Goal: Task Accomplishment & Management: Use online tool/utility

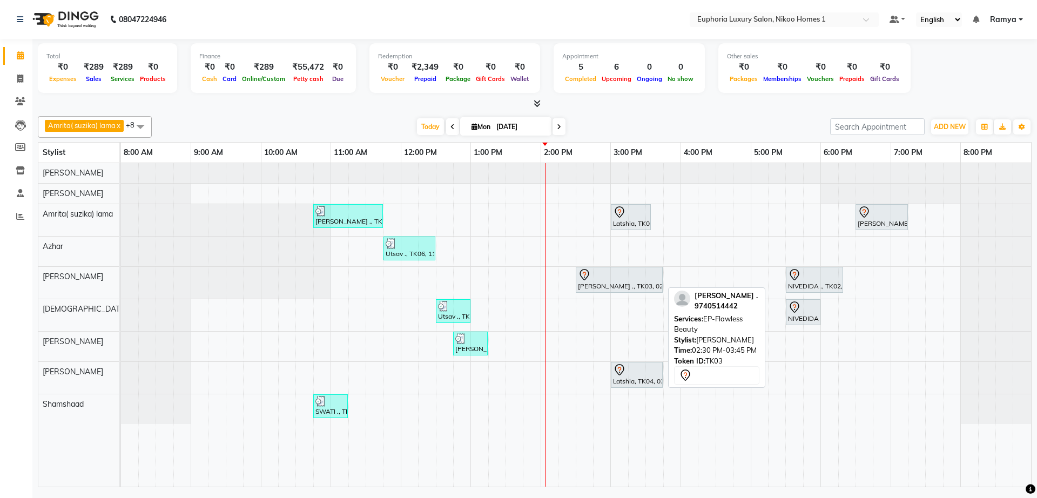
click at [630, 286] on div "[PERSON_NAME] ., TK03, 02:30 PM-03:45 PM, EP-Flawless Beauty" at bounding box center [619, 279] width 85 height 23
select select "7"
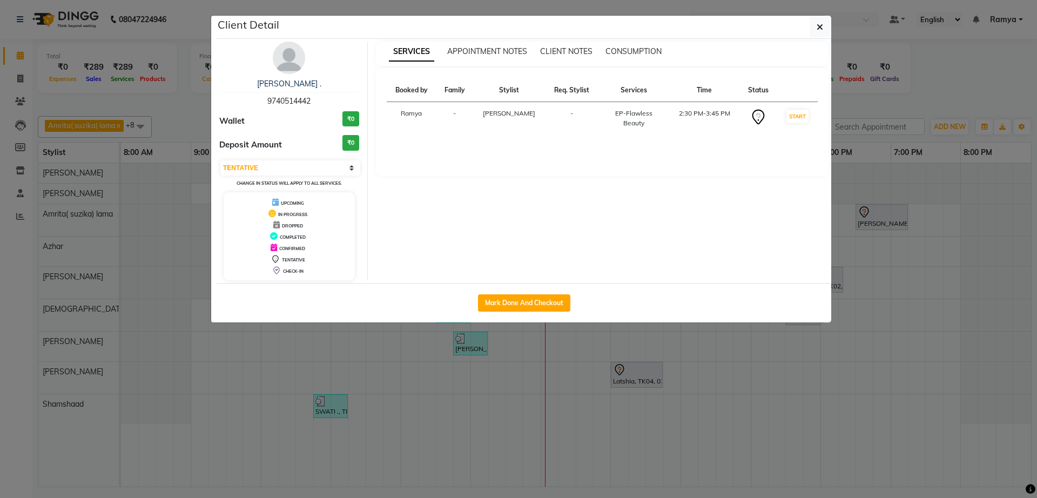
click at [288, 63] on img at bounding box center [289, 58] width 32 height 32
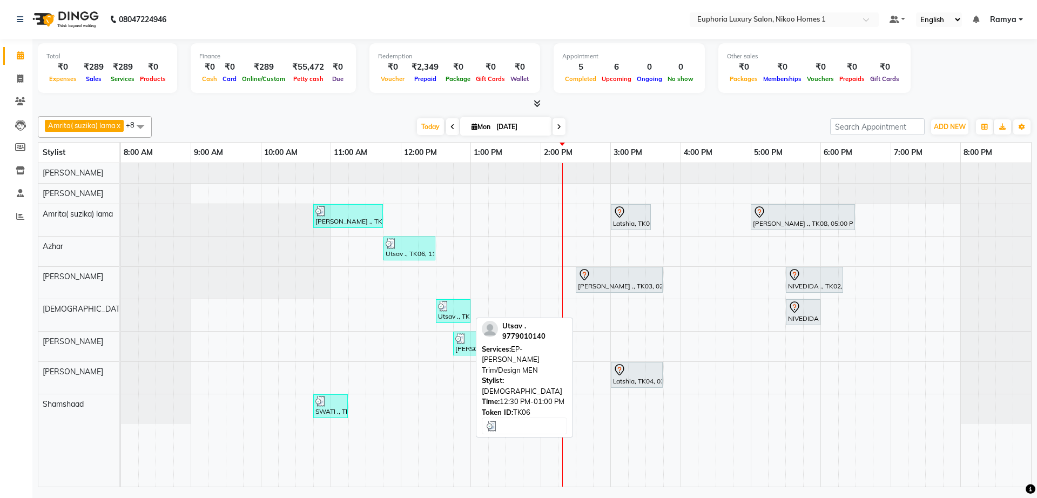
click at [460, 309] on div at bounding box center [453, 306] width 30 height 11
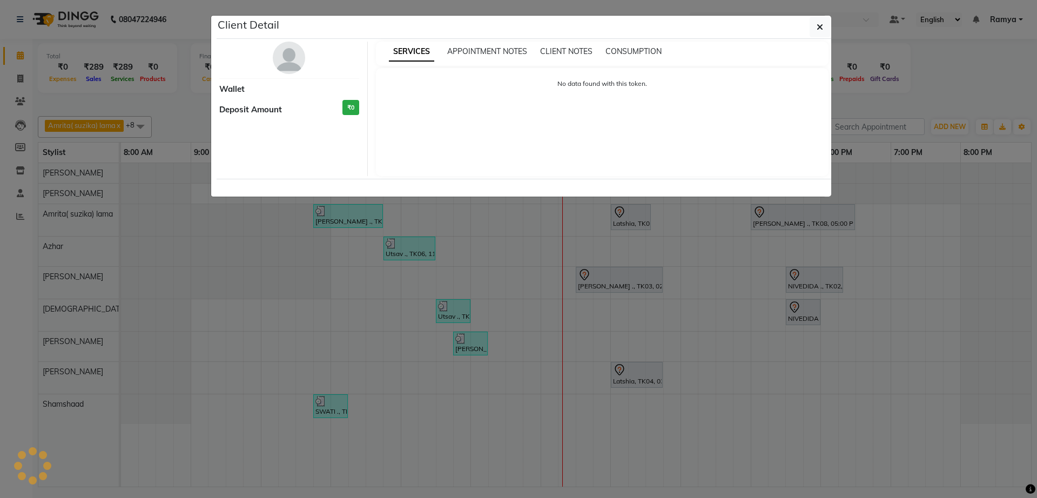
select select "3"
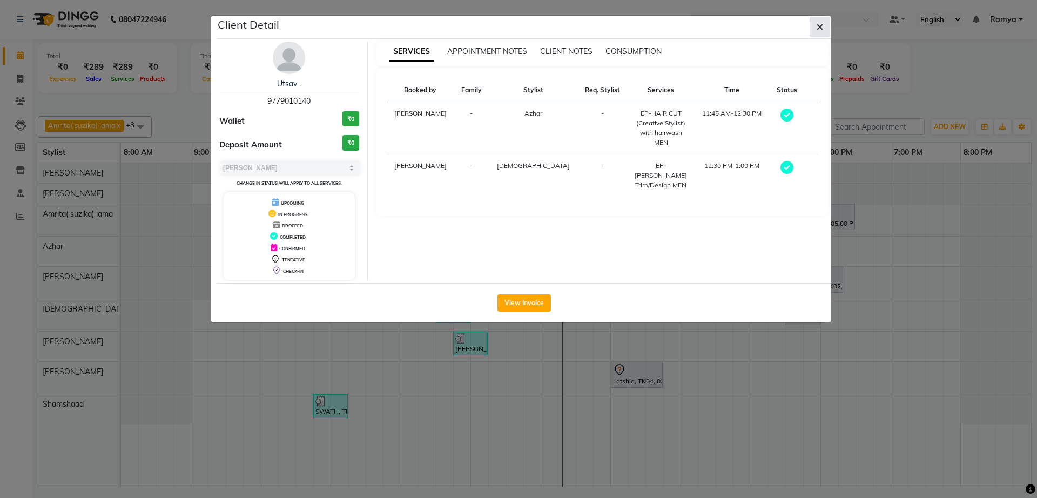
click at [818, 29] on icon "button" at bounding box center [819, 27] width 6 height 9
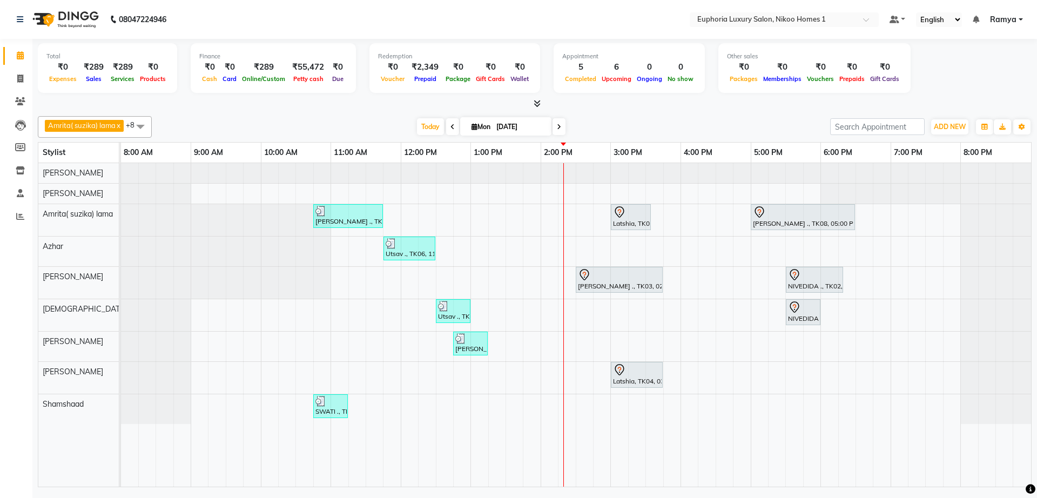
click at [537, 103] on icon at bounding box center [537, 103] width 7 height 8
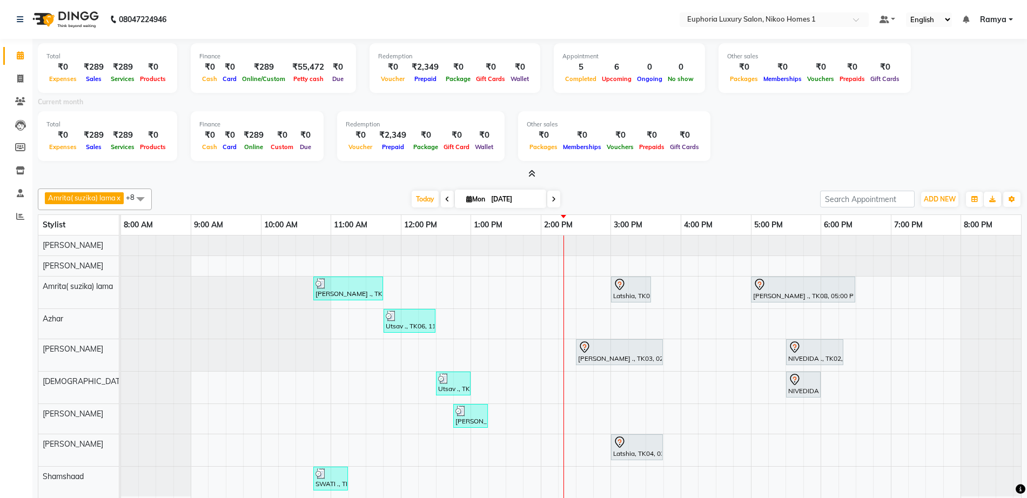
click at [534, 173] on icon at bounding box center [531, 174] width 7 height 8
